Goal: Task Accomplishment & Management: Manage account settings

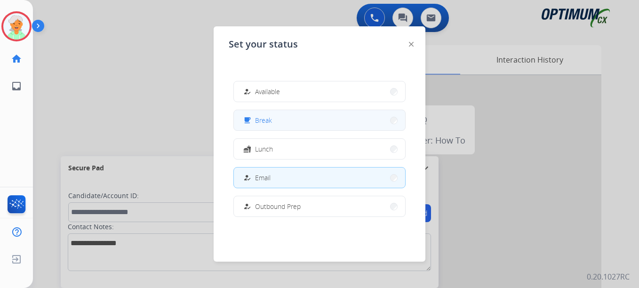
click at [264, 114] on button "free_breakfast Break" at bounding box center [319, 120] width 171 height 20
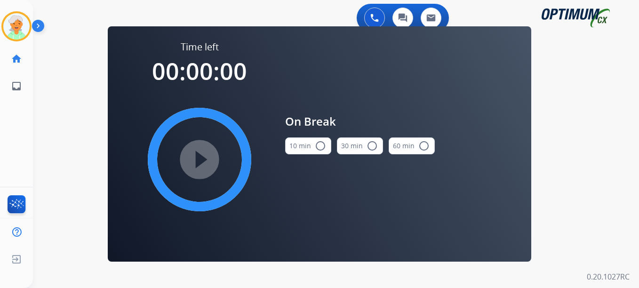
click at [322, 145] on mat-icon "radio_button_unchecked" at bounding box center [320, 145] width 11 height 11
click at [203, 157] on mat-icon "play_circle_filled" at bounding box center [199, 159] width 11 height 11
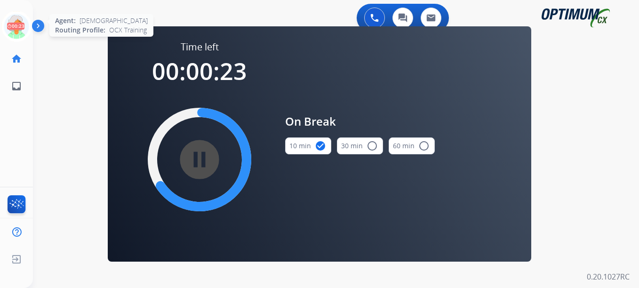
click at [18, 32] on icon at bounding box center [16, 26] width 31 height 31
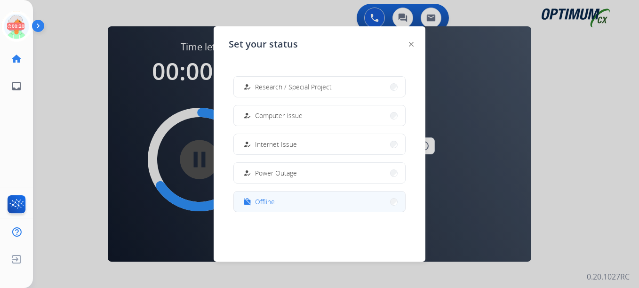
scroll to position [235, 0]
click at [273, 203] on span "Offline" at bounding box center [265, 201] width 20 height 10
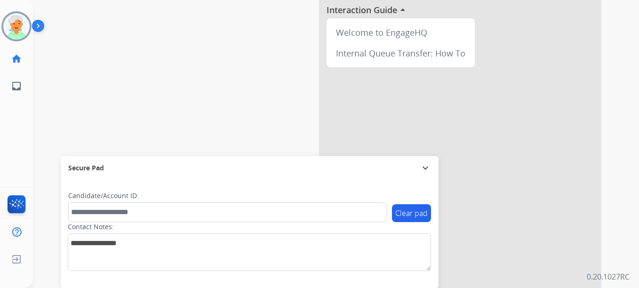
scroll to position [0, 0]
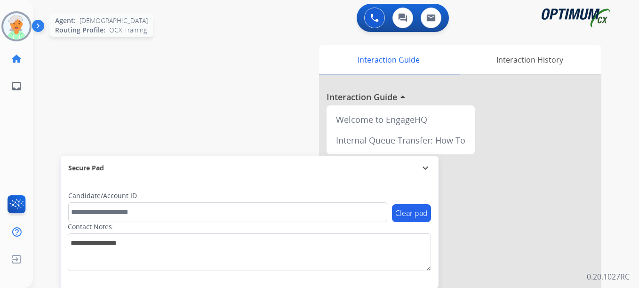
click at [6, 21] on img at bounding box center [16, 26] width 26 height 26
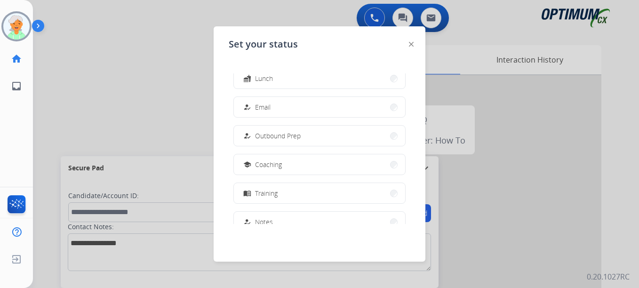
scroll to position [235, 0]
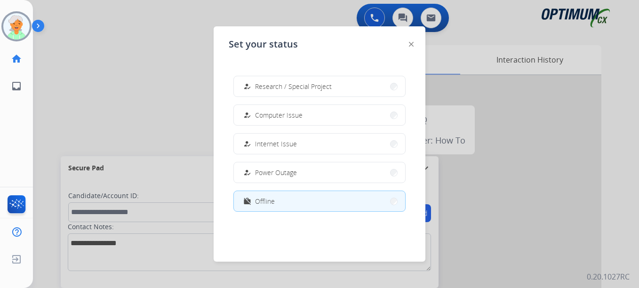
click at [140, 106] on div at bounding box center [319, 144] width 639 height 288
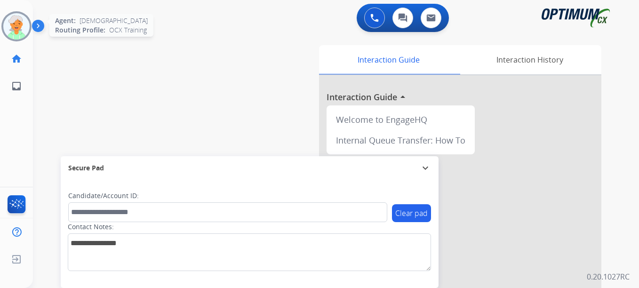
click at [17, 30] on img at bounding box center [16, 26] width 26 height 26
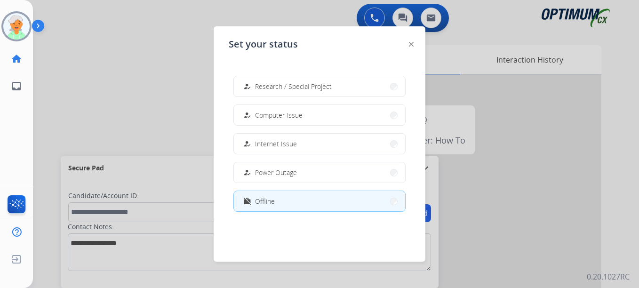
click at [109, 116] on div at bounding box center [319, 144] width 639 height 288
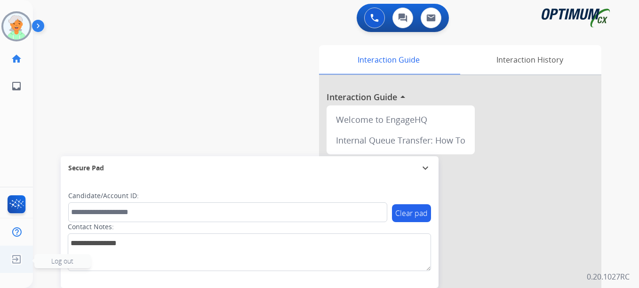
click at [13, 262] on img at bounding box center [16, 259] width 17 height 18
click at [61, 261] on span "Log out" at bounding box center [62, 260] width 22 height 9
